Goal: Task Accomplishment & Management: Manage account settings

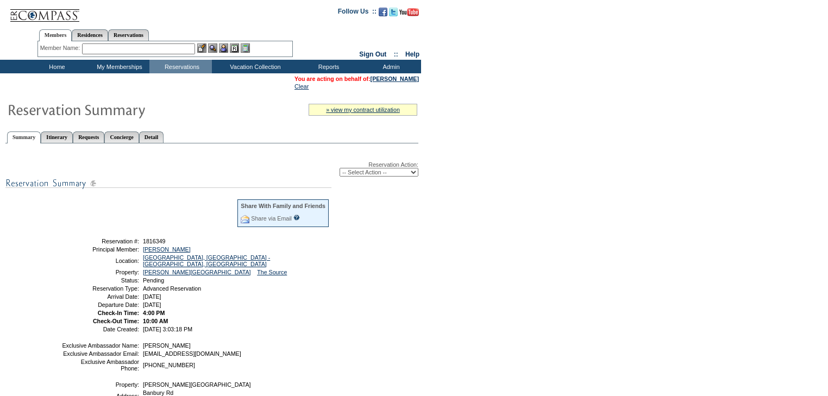
click at [354, 174] on select "-- Select Action -- Modify Reservation Dates Modify Reservation Cost Modify Occ…" at bounding box center [378, 172] width 79 height 9
select select "CancelRes"
click at [339, 168] on select "-- Select Action -- Modify Reservation Dates Modify Reservation Cost Modify Occ…" at bounding box center [378, 172] width 79 height 9
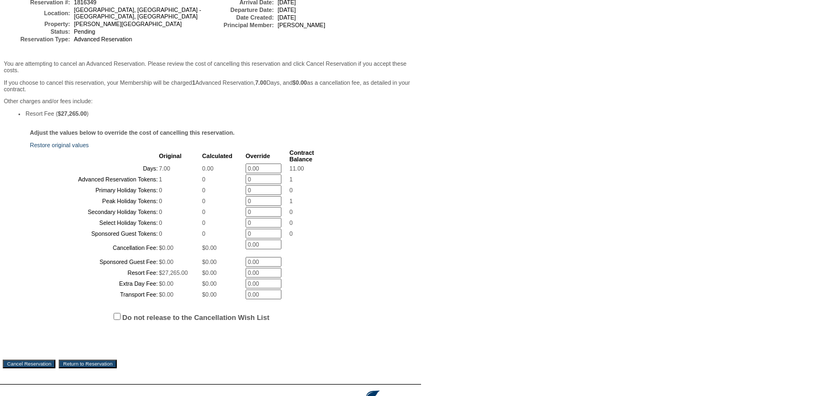
scroll to position [259, 0]
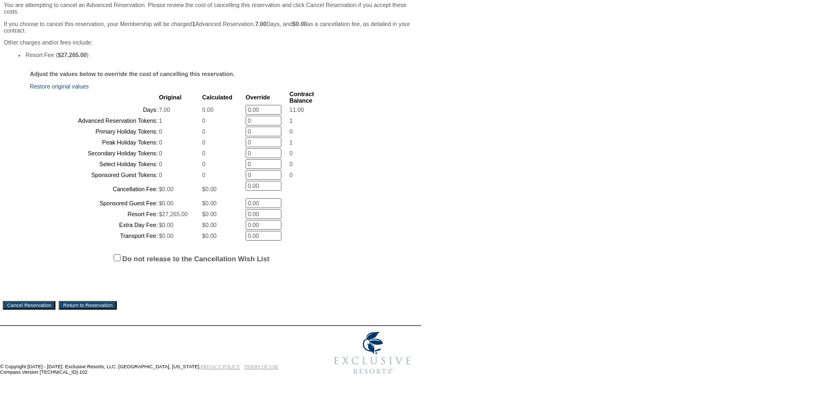
click at [119, 255] on input "Do not release to the Cancellation Wish List" at bounding box center [117, 257] width 7 height 7
checkbox input "true"
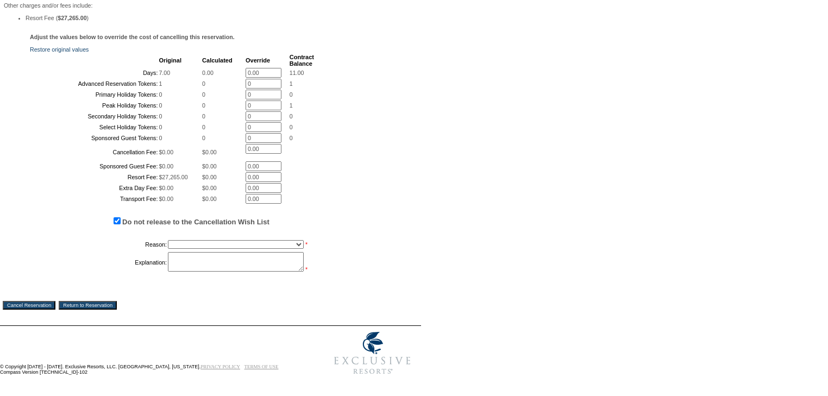
click at [211, 249] on select "Creating Continuous Stay Days Booked After Cancellation Experiential / Hotel / …" at bounding box center [236, 244] width 136 height 9
select select "1026"
click at [168, 249] on select "Creating Continuous Stay Days Booked After Cancellation Experiential / Hotel / …" at bounding box center [236, 244] width 136 height 9
click at [238, 272] on textarea at bounding box center [236, 262] width 136 height 20
type textarea "Giving member additional time. EC"
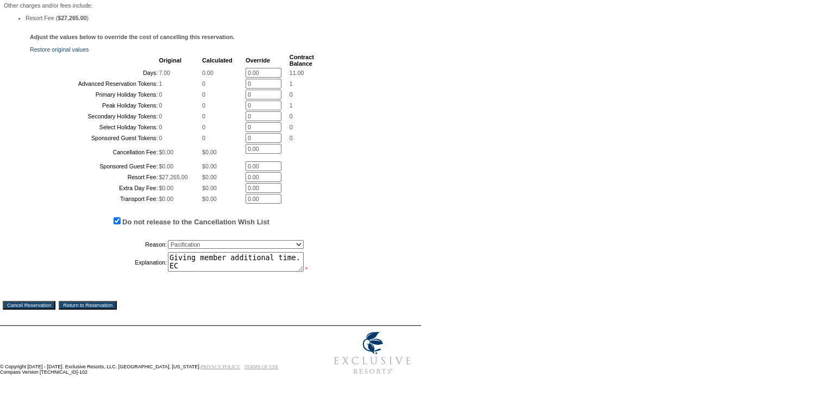
click at [207, 249] on select "Creating Continuous Stay Days Booked After Cancellation Experiential / Hotel / …" at bounding box center [236, 244] width 136 height 9
select select "1023"
click at [168, 249] on select "Creating Continuous Stay Days Booked After Cancellation Experiential / Hotel / …" at bounding box center [236, 244] width 136 height 9
click at [46, 310] on input "Cancel Reservation" at bounding box center [29, 305] width 53 height 9
